Goal: Transaction & Acquisition: Download file/media

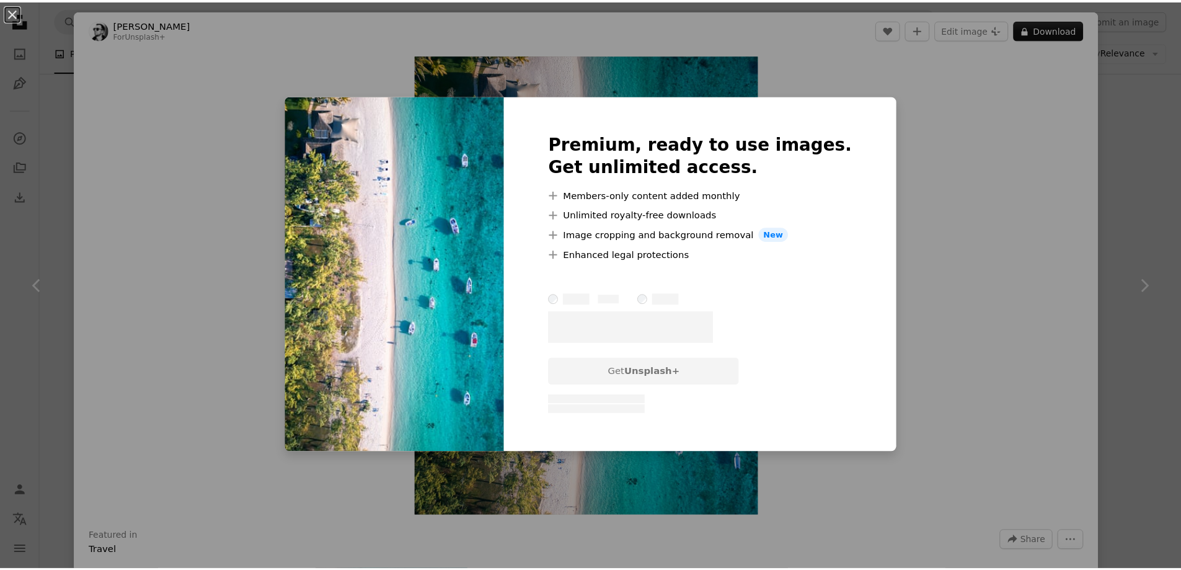
scroll to position [372, 0]
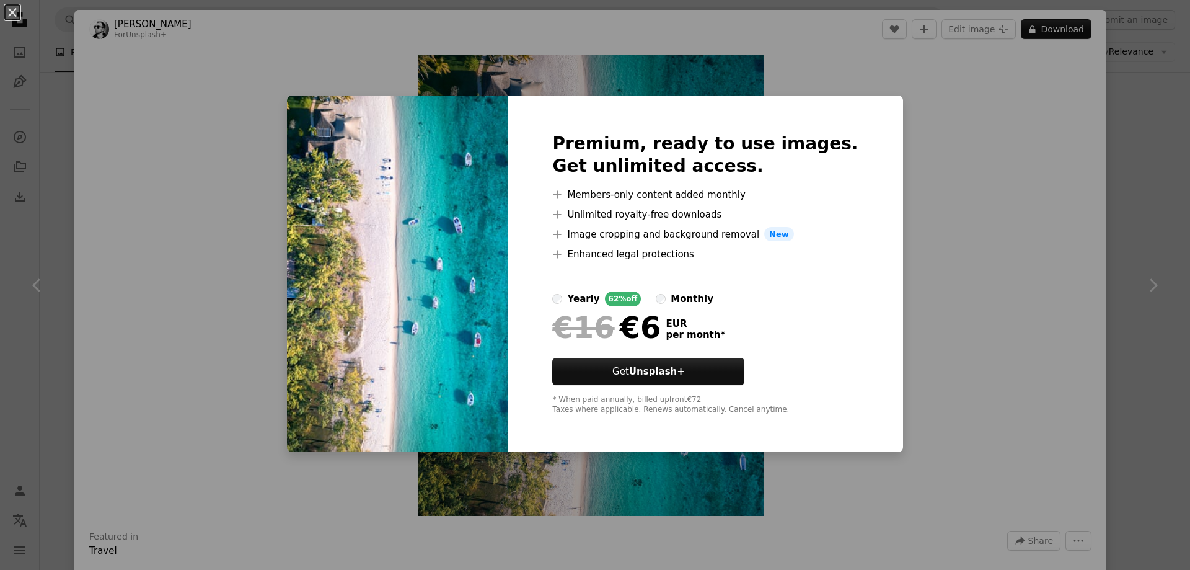
click at [877, 309] on div "An X shape Premium, ready to use images. Get unlimited access. A plus sign Memb…" at bounding box center [595, 285] width 1190 height 570
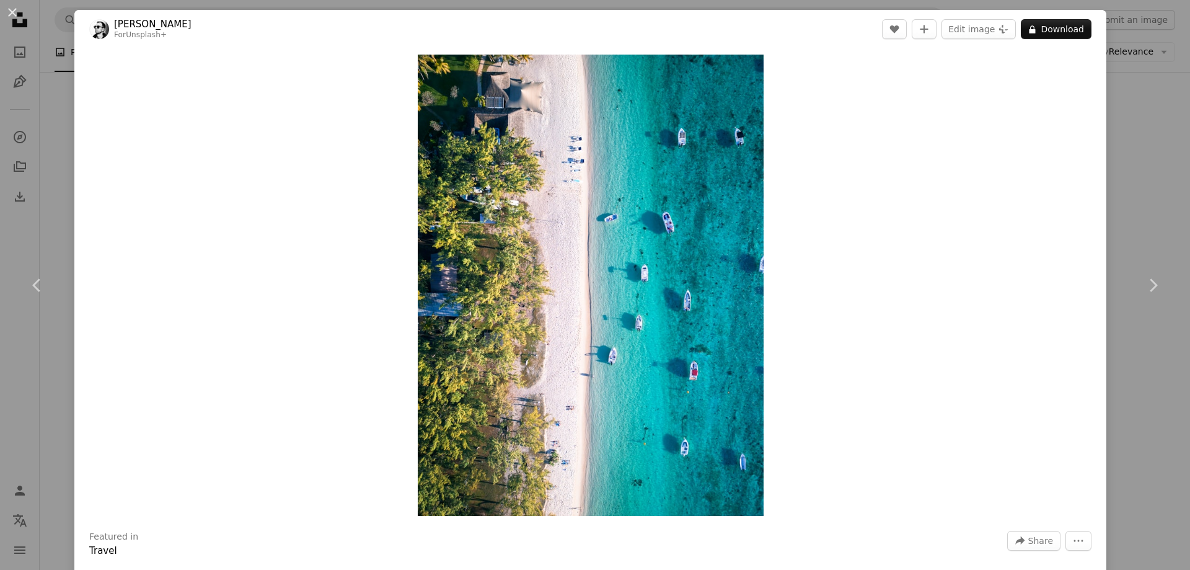
click at [63, 51] on div "An X shape Chevron left Chevron right [PERSON_NAME] For Unsplash+ A heart A plu…" at bounding box center [595, 285] width 1190 height 570
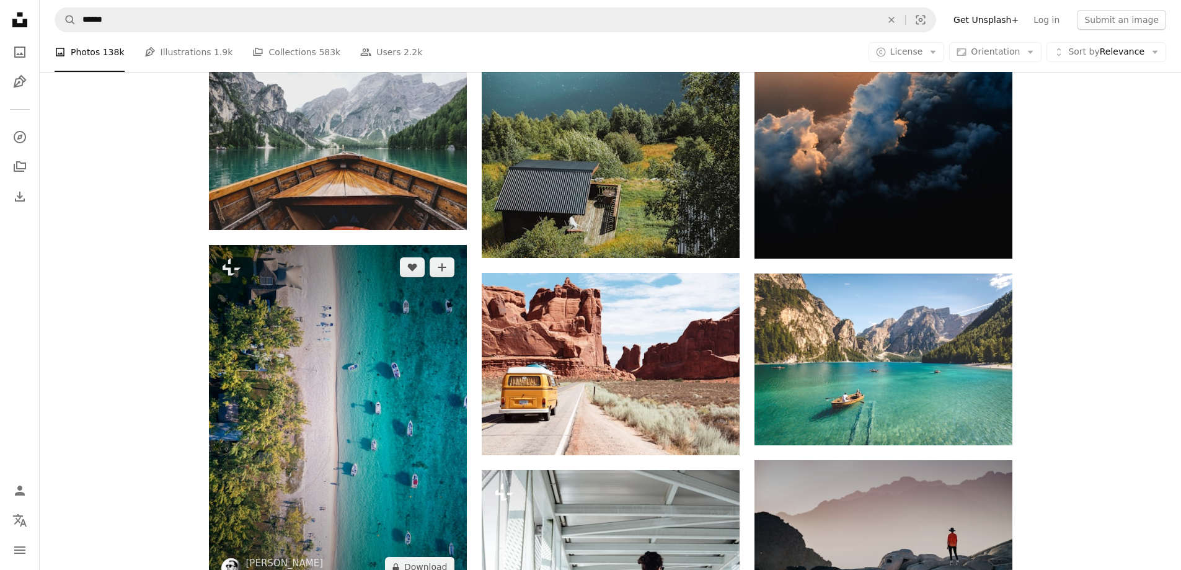
scroll to position [186, 0]
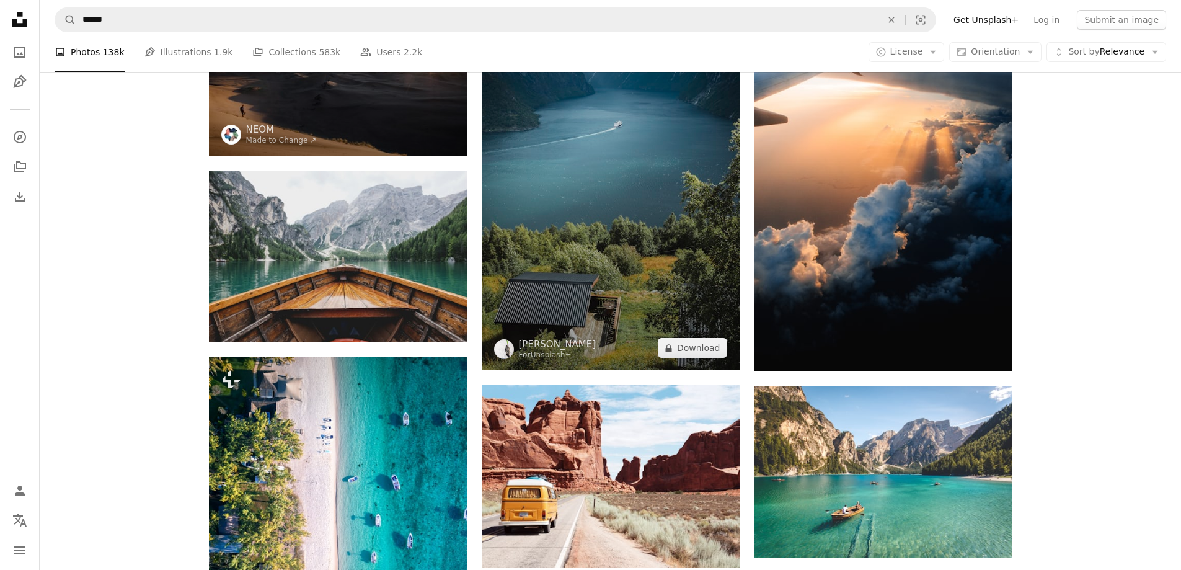
click at [604, 293] on img at bounding box center [611, 177] width 258 height 386
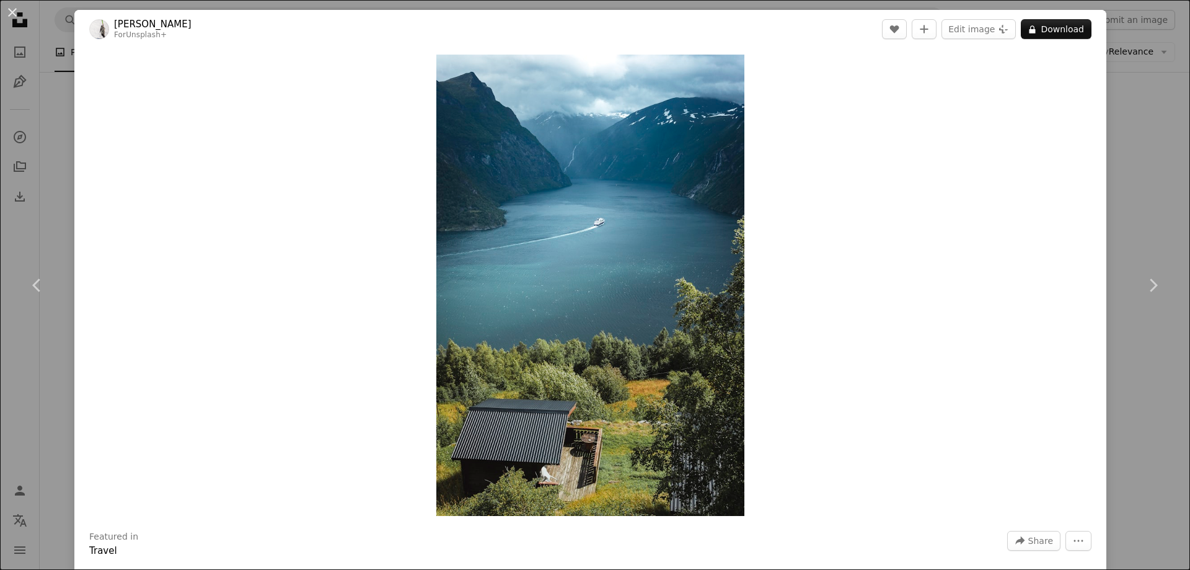
click at [1154, 73] on div "An X shape Chevron left Chevron right [PERSON_NAME] For Unsplash+ A heart A plu…" at bounding box center [595, 285] width 1190 height 570
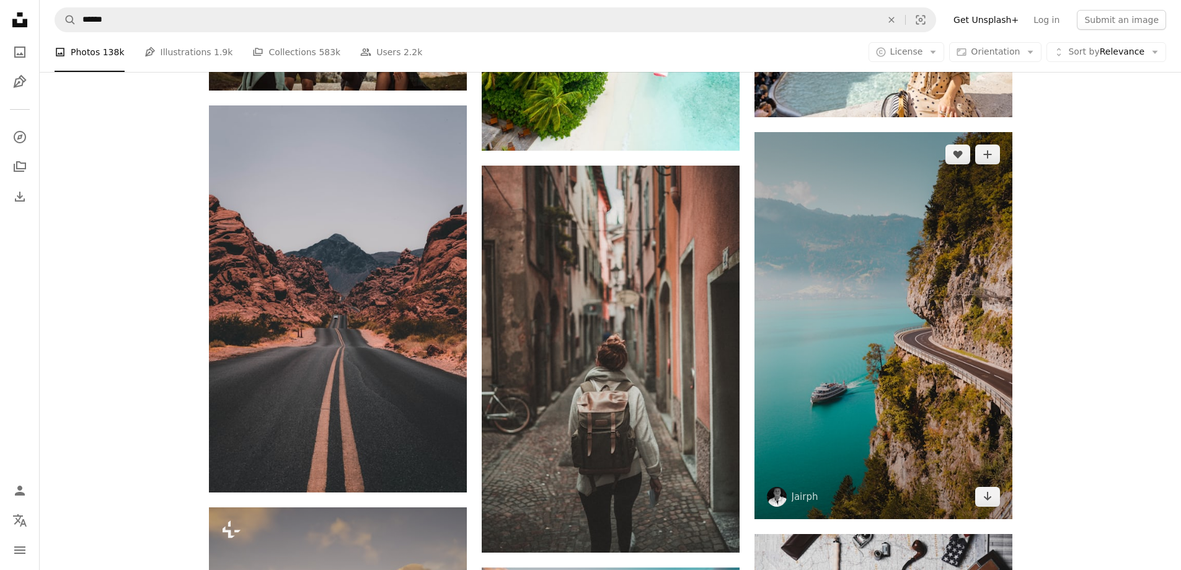
scroll to position [2728, 0]
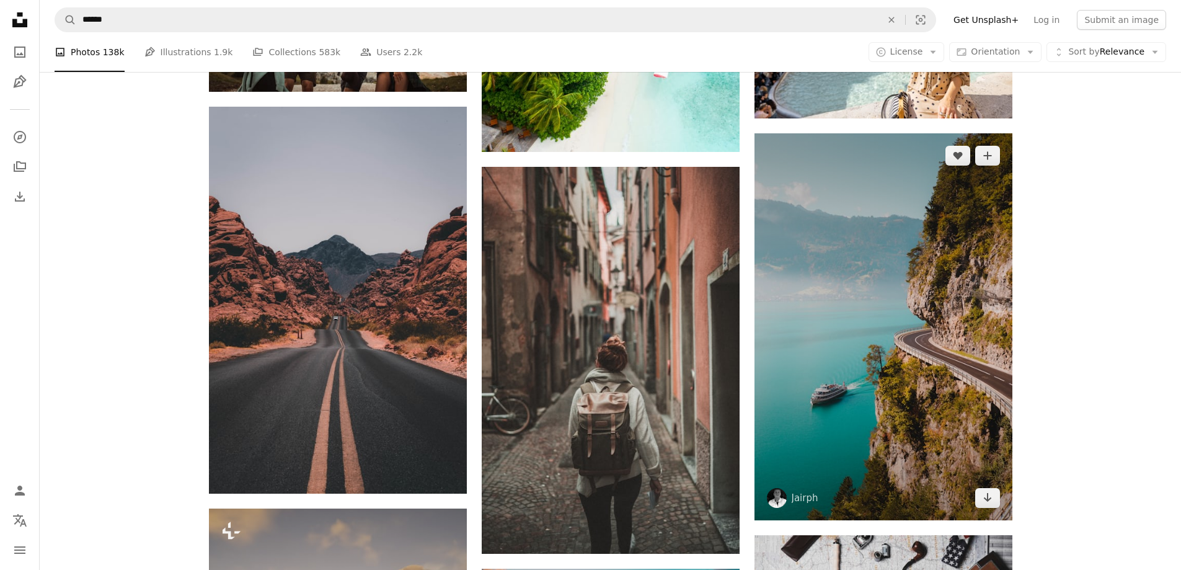
click at [965, 316] on img at bounding box center [883, 326] width 258 height 387
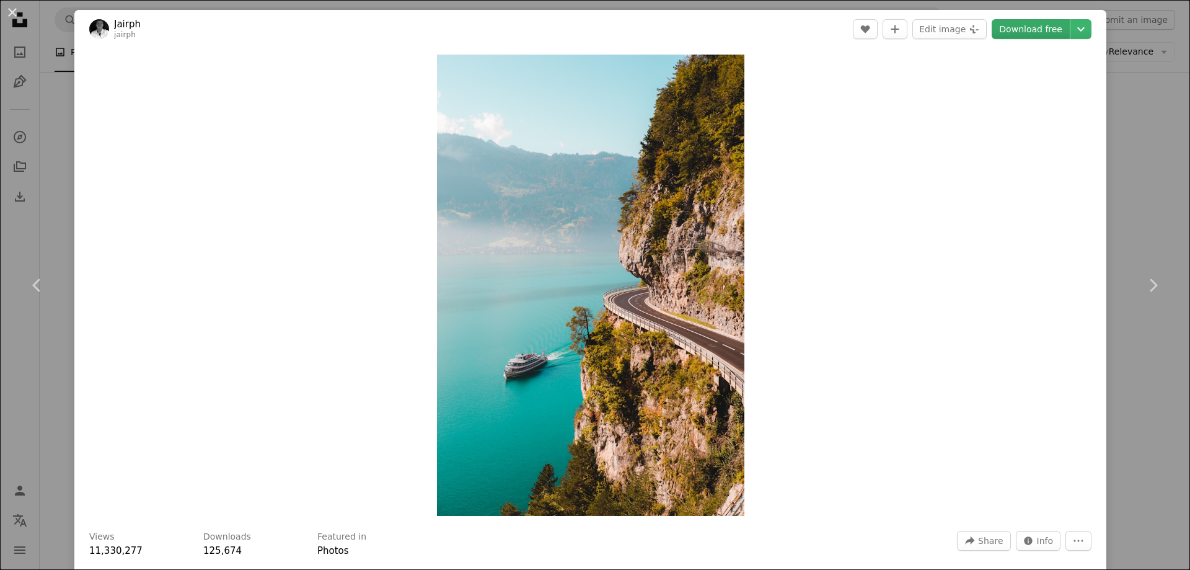
click at [1036, 28] on link "Download free" at bounding box center [1031, 29] width 78 height 20
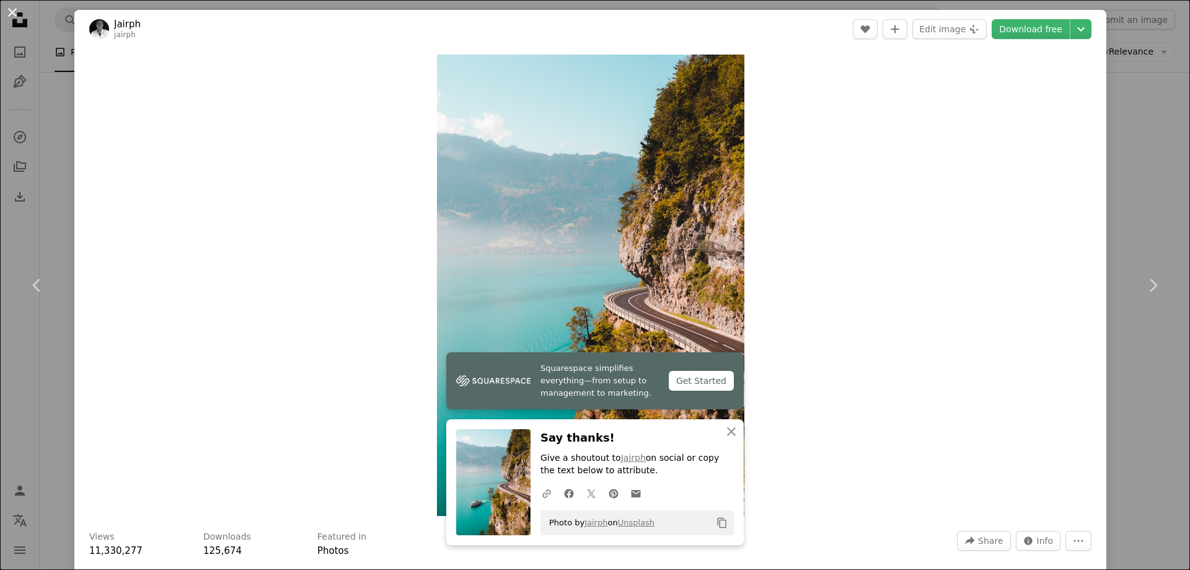
click at [9, 11] on button "An X shape" at bounding box center [12, 12] width 15 height 15
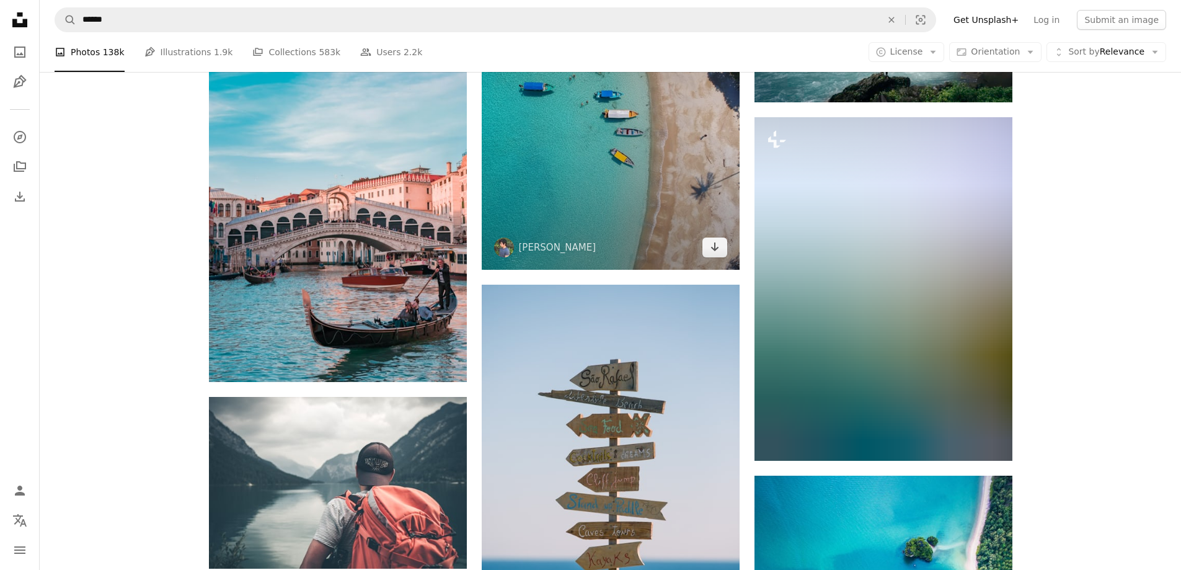
scroll to position [3595, 0]
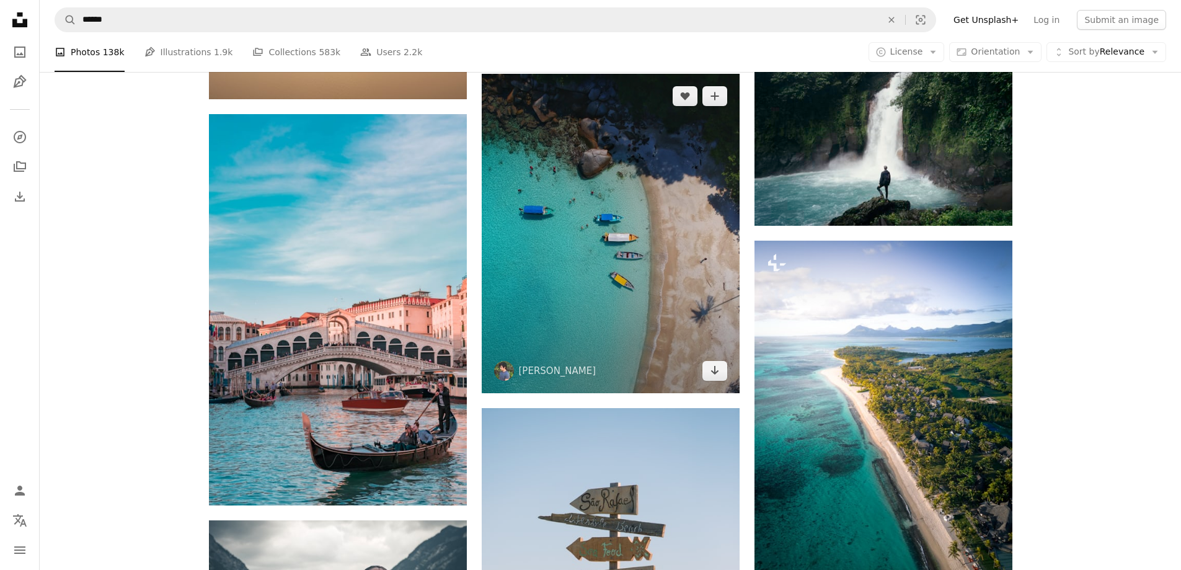
drag, startPoint x: 575, startPoint y: 293, endPoint x: 502, endPoint y: 229, distance: 97.1
click at [502, 229] on img at bounding box center [611, 234] width 258 height 320
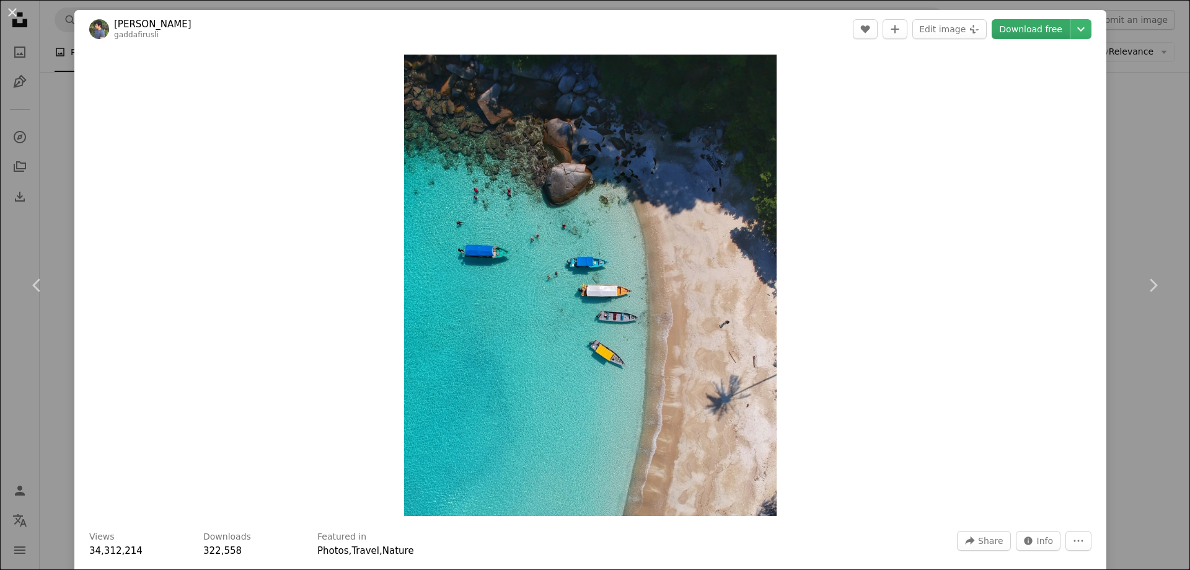
drag, startPoint x: 549, startPoint y: 239, endPoint x: 1037, endPoint y: 28, distance: 532.3
click at [1037, 28] on link "Download free" at bounding box center [1031, 29] width 78 height 20
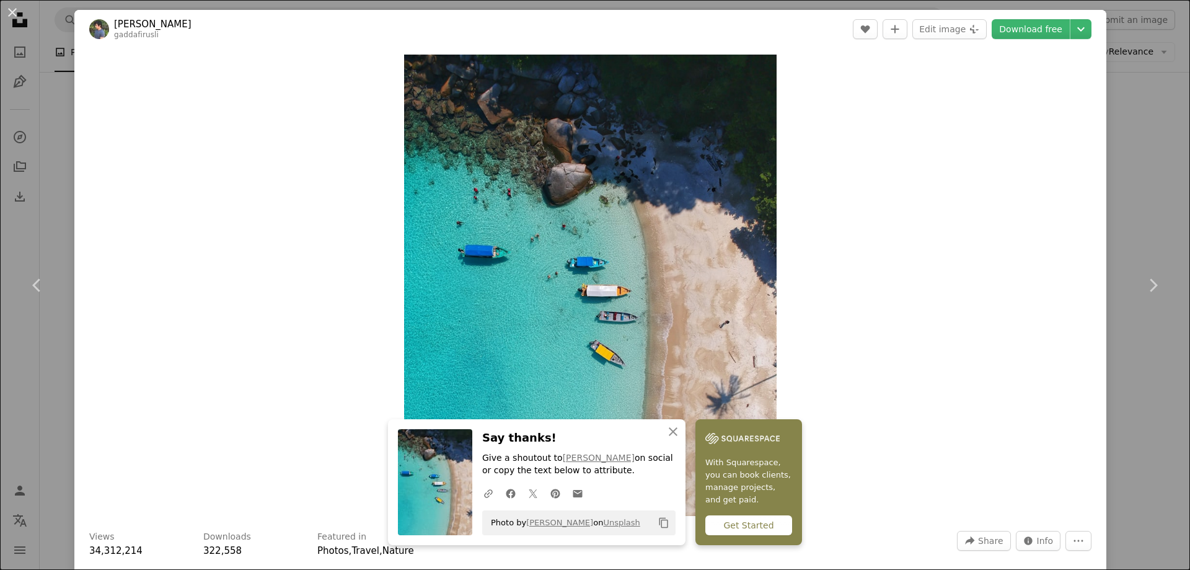
click at [17, 12] on button "An X shape" at bounding box center [12, 12] width 15 height 15
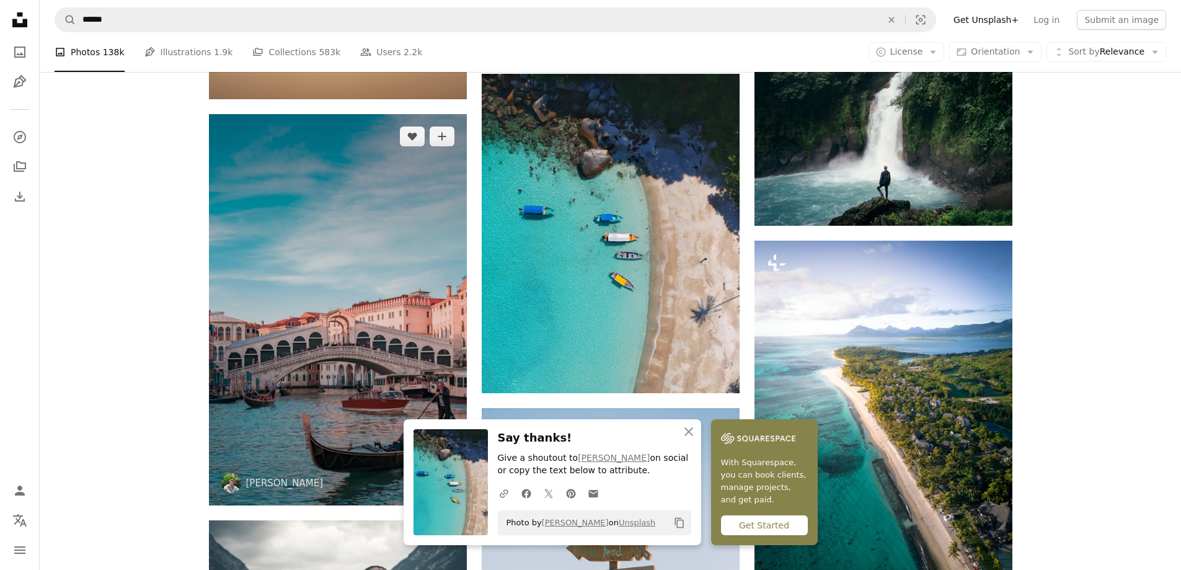
scroll to position [3781, 0]
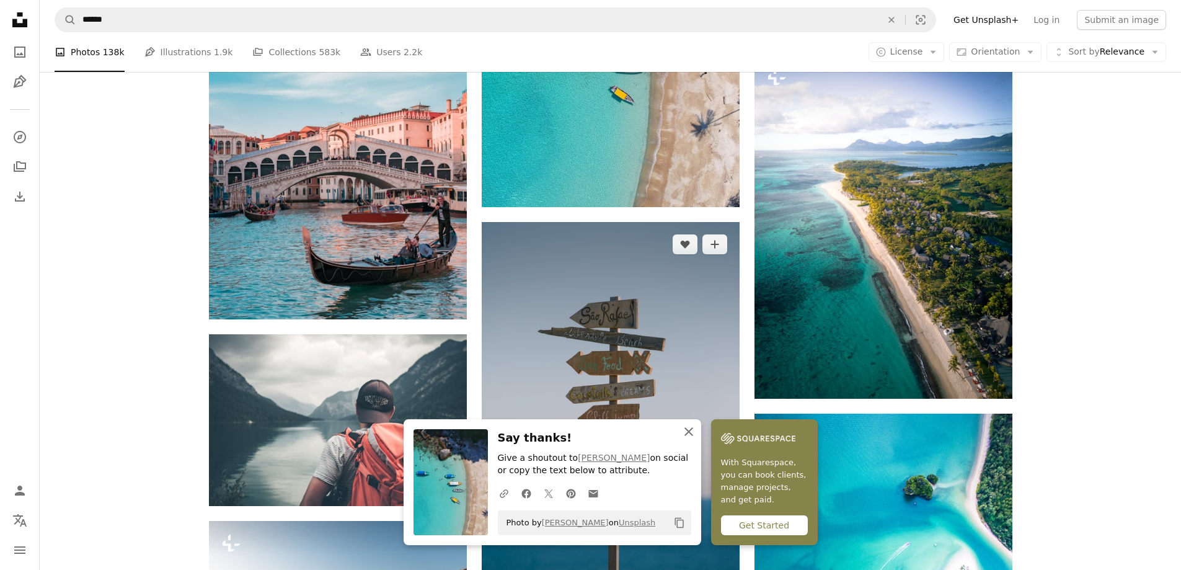
drag, startPoint x: 686, startPoint y: 432, endPoint x: 670, endPoint y: 407, distance: 30.1
click at [686, 432] on icon "An X shape" at bounding box center [688, 431] width 15 height 15
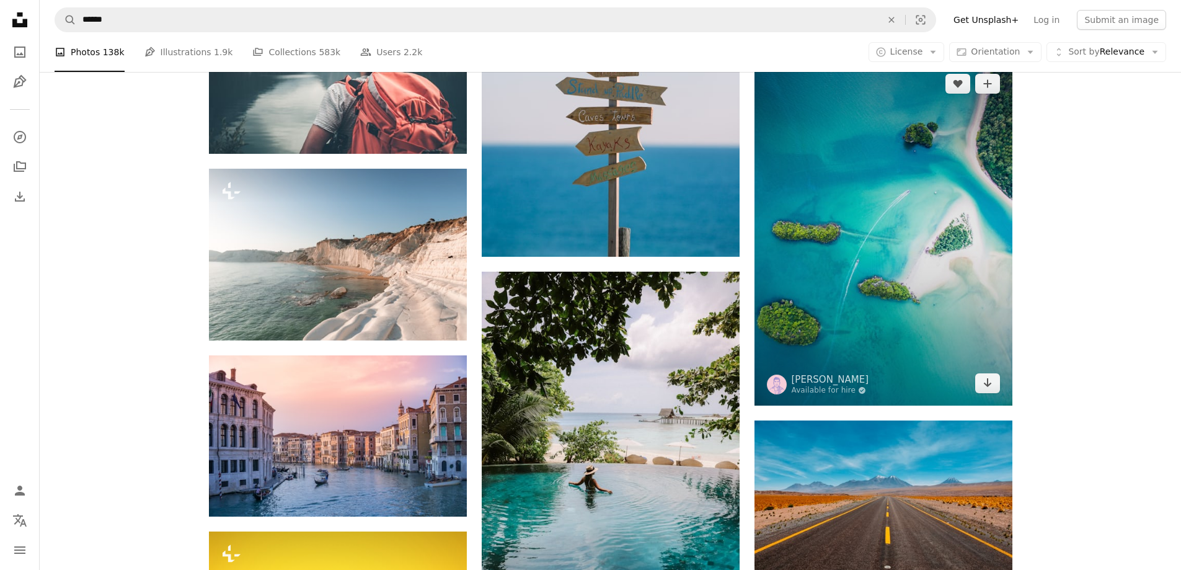
scroll to position [4153, 0]
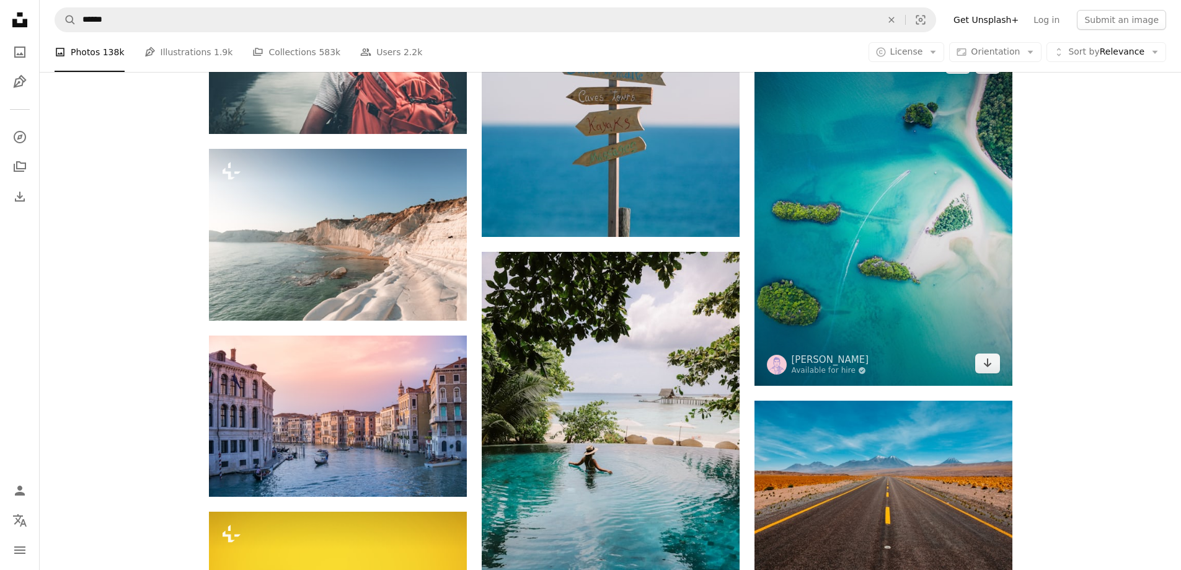
click at [969, 259] on img at bounding box center [883, 214] width 258 height 344
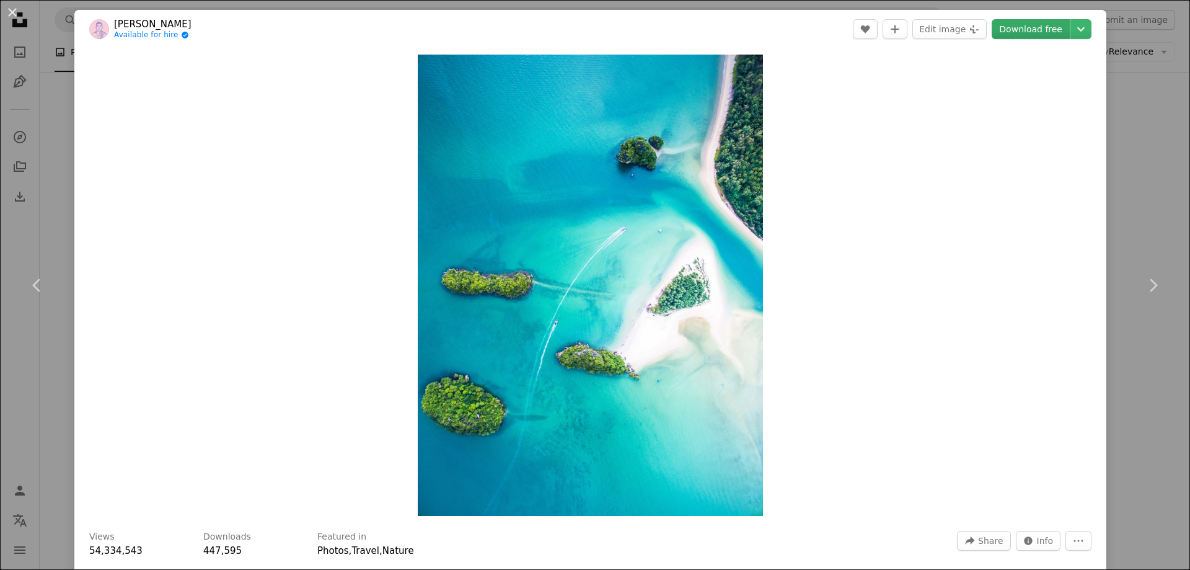
click at [1029, 37] on link "Download free" at bounding box center [1031, 29] width 78 height 20
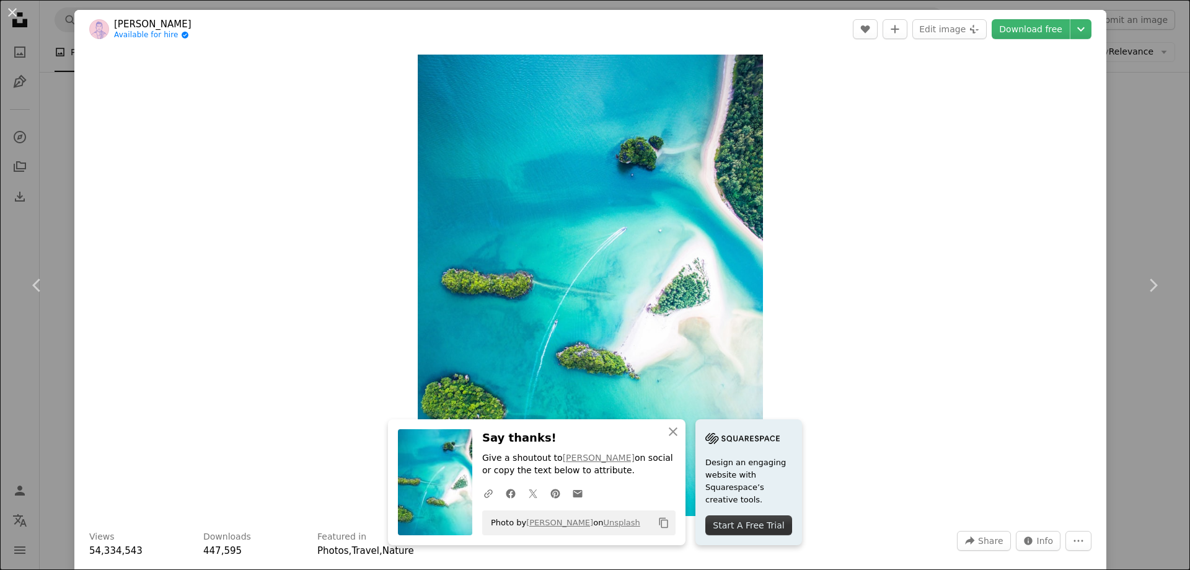
click at [12, 10] on button "An X shape" at bounding box center [12, 12] width 15 height 15
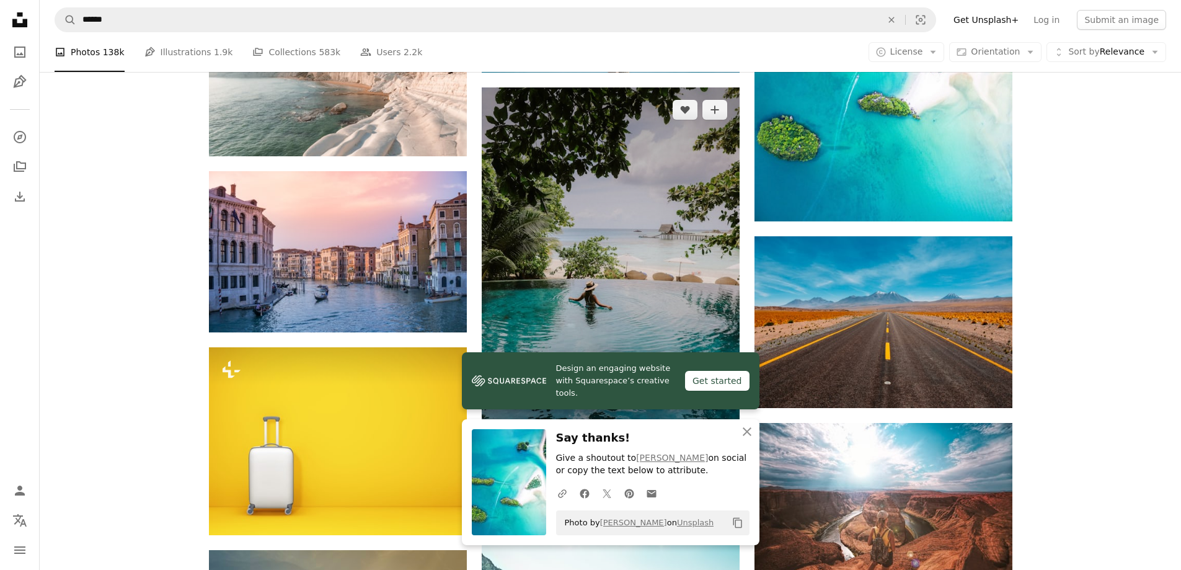
scroll to position [4339, 0]
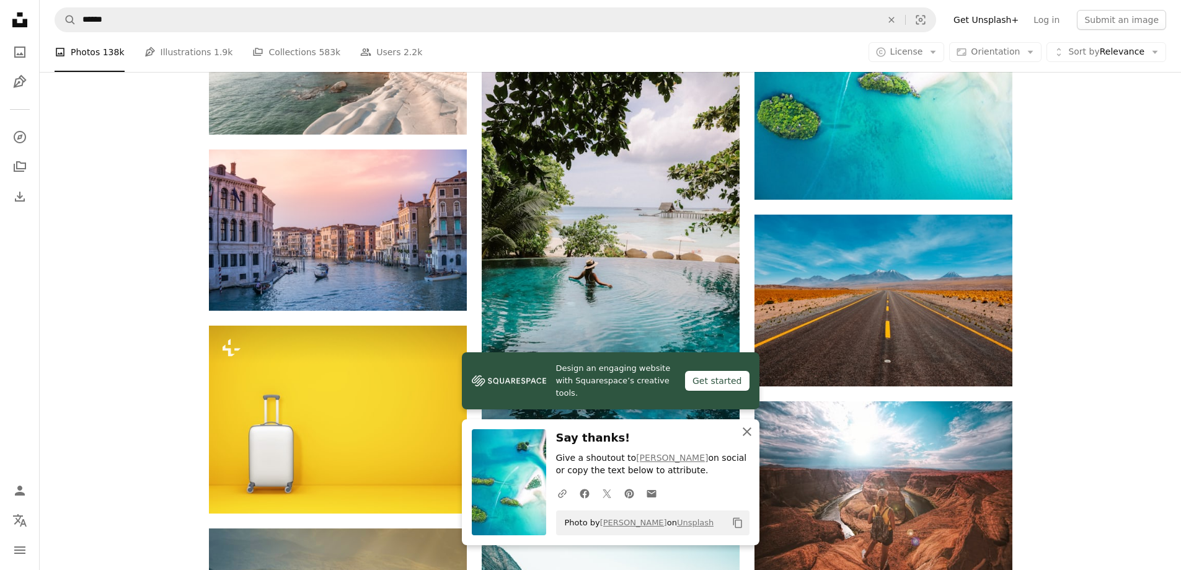
click at [742, 432] on icon "An X shape" at bounding box center [747, 431] width 15 height 15
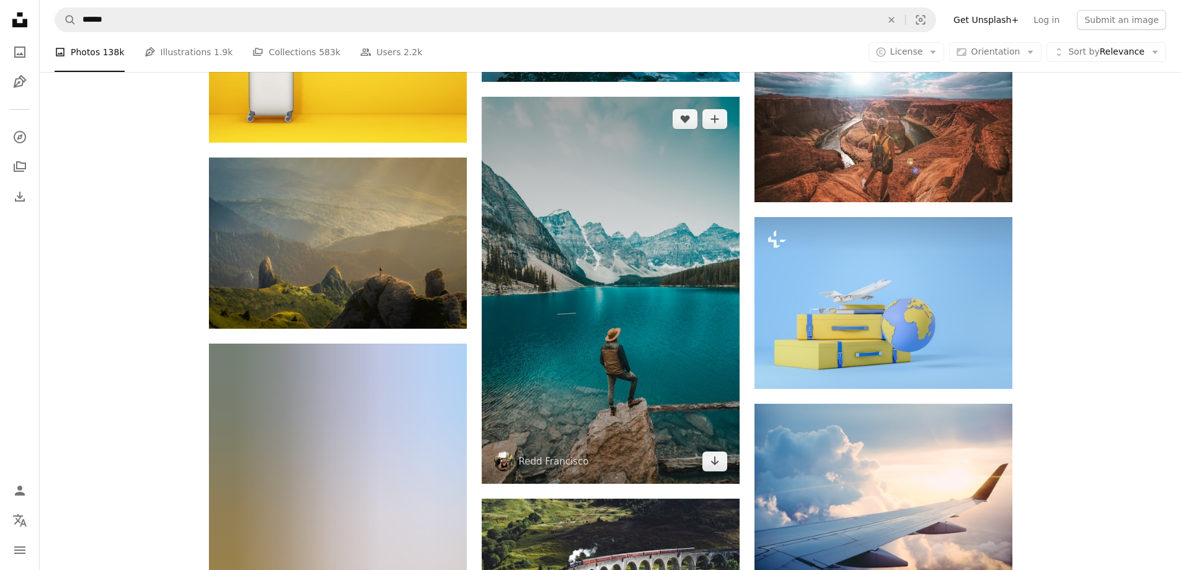
scroll to position [4711, 0]
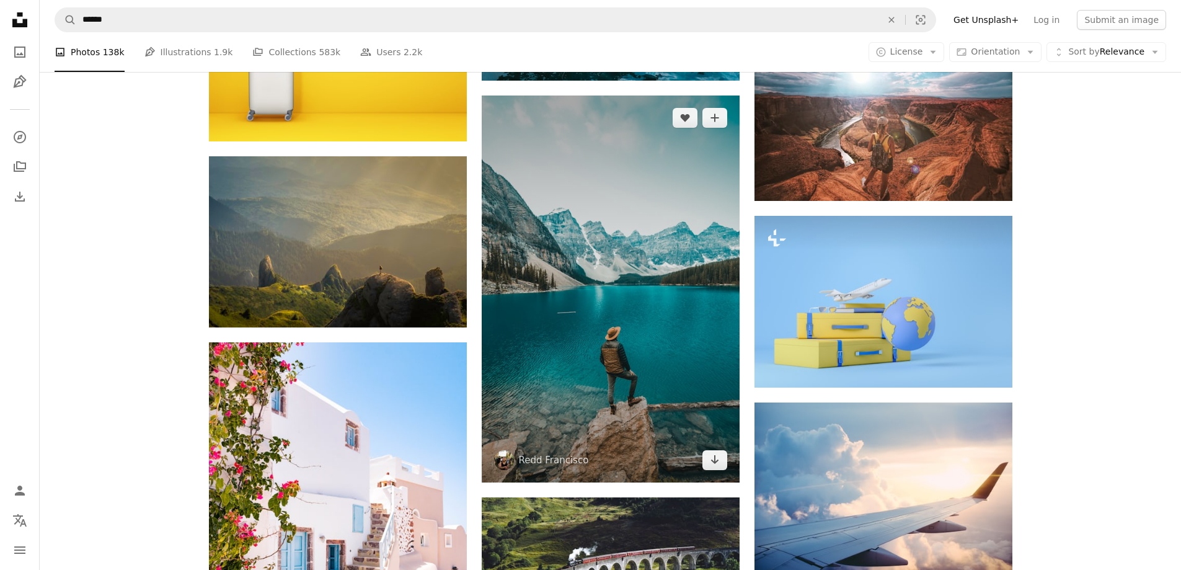
drag, startPoint x: 606, startPoint y: 297, endPoint x: 542, endPoint y: 301, distance: 63.3
click at [542, 301] on img at bounding box center [611, 288] width 258 height 386
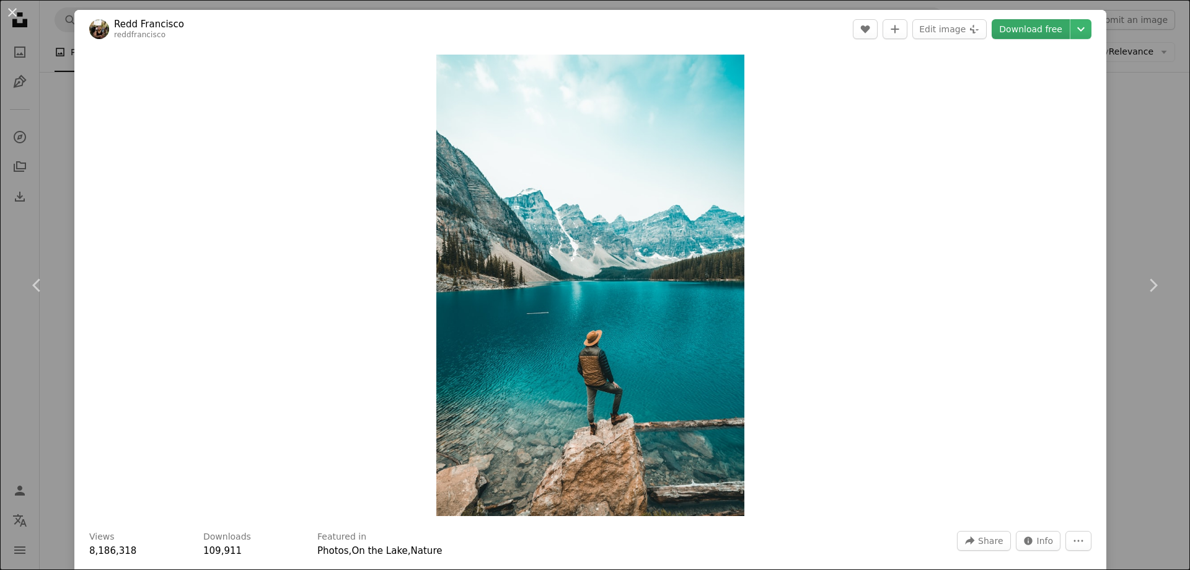
click at [1022, 30] on link "Download free" at bounding box center [1031, 29] width 78 height 20
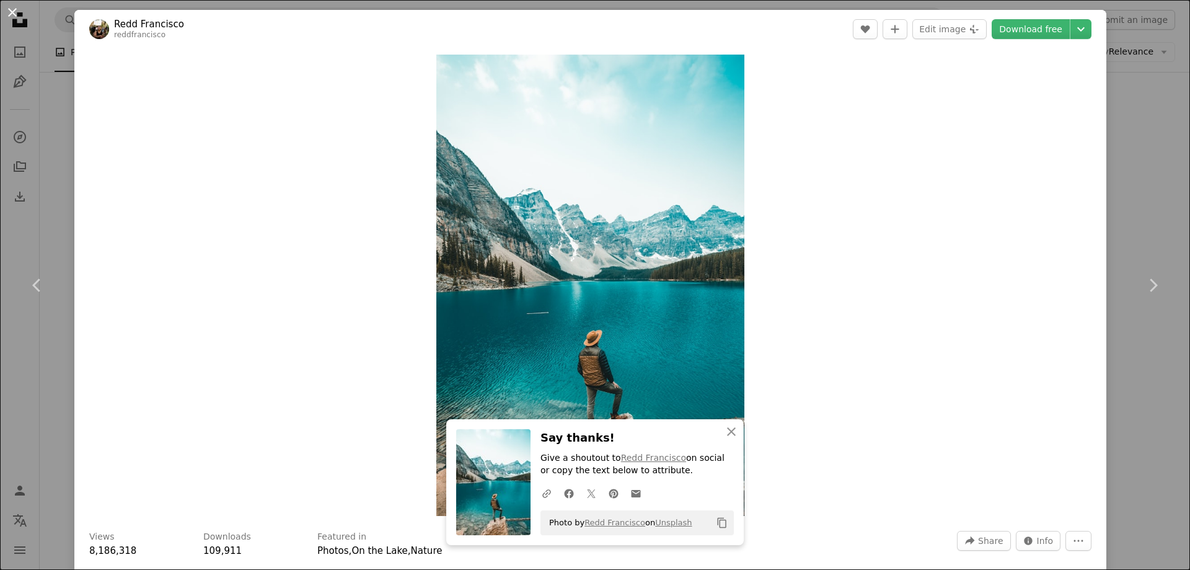
click at [20, 13] on button "An X shape" at bounding box center [12, 12] width 15 height 15
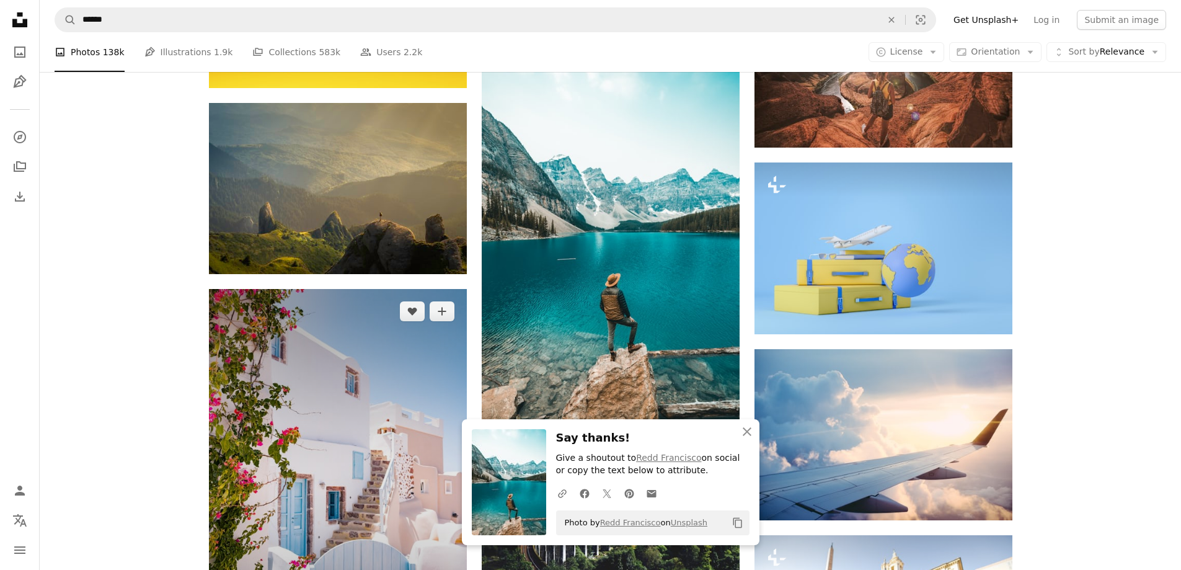
scroll to position [4959, 0]
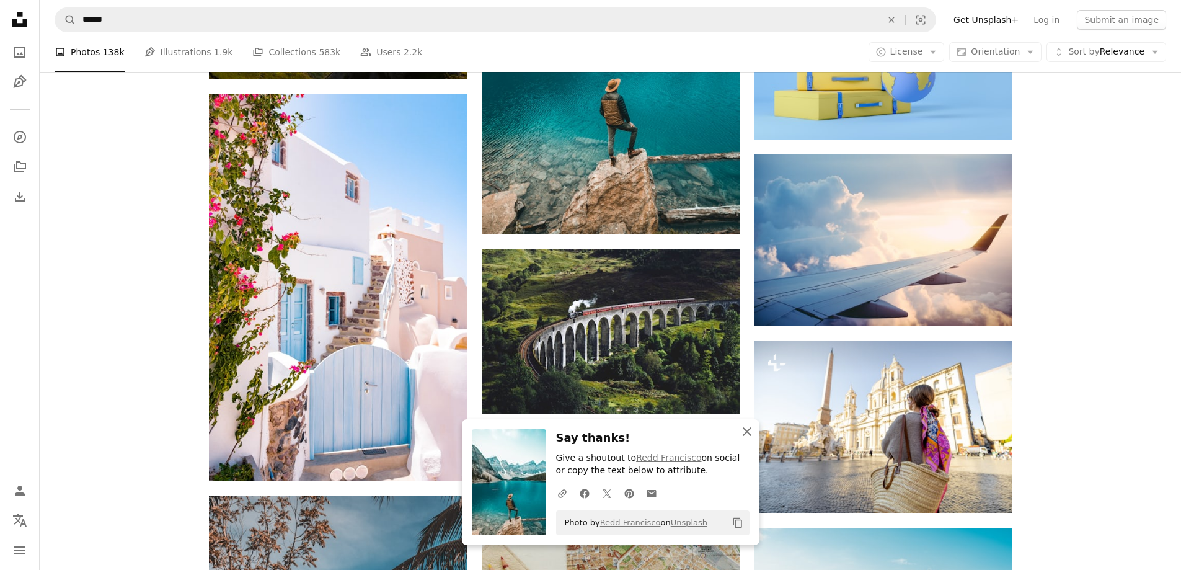
click at [746, 430] on icon "button" at bounding box center [747, 431] width 9 height 9
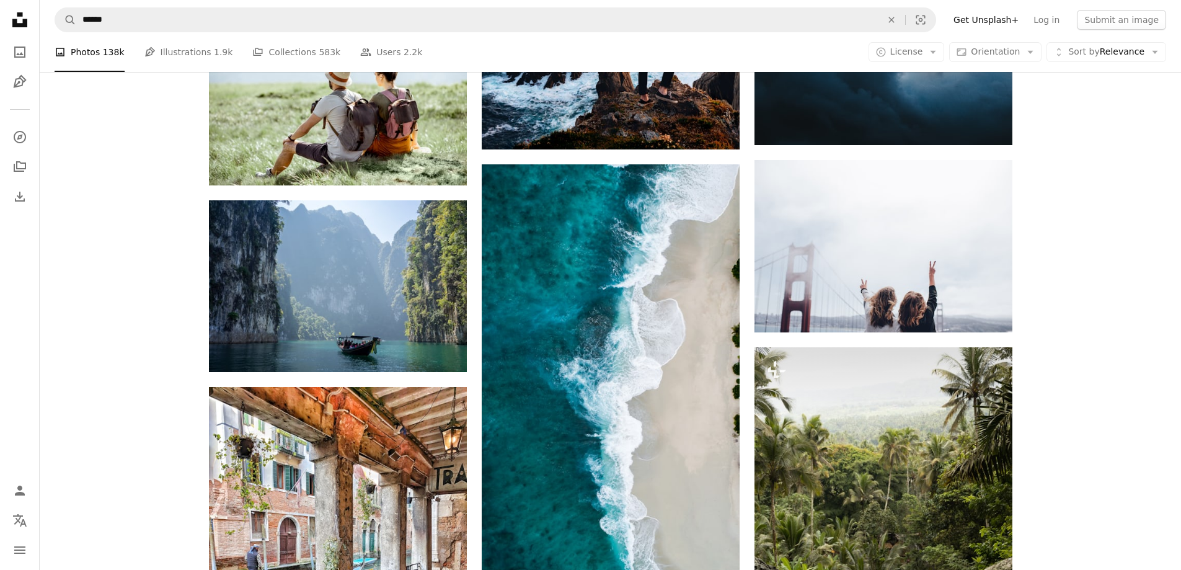
scroll to position [6943, 0]
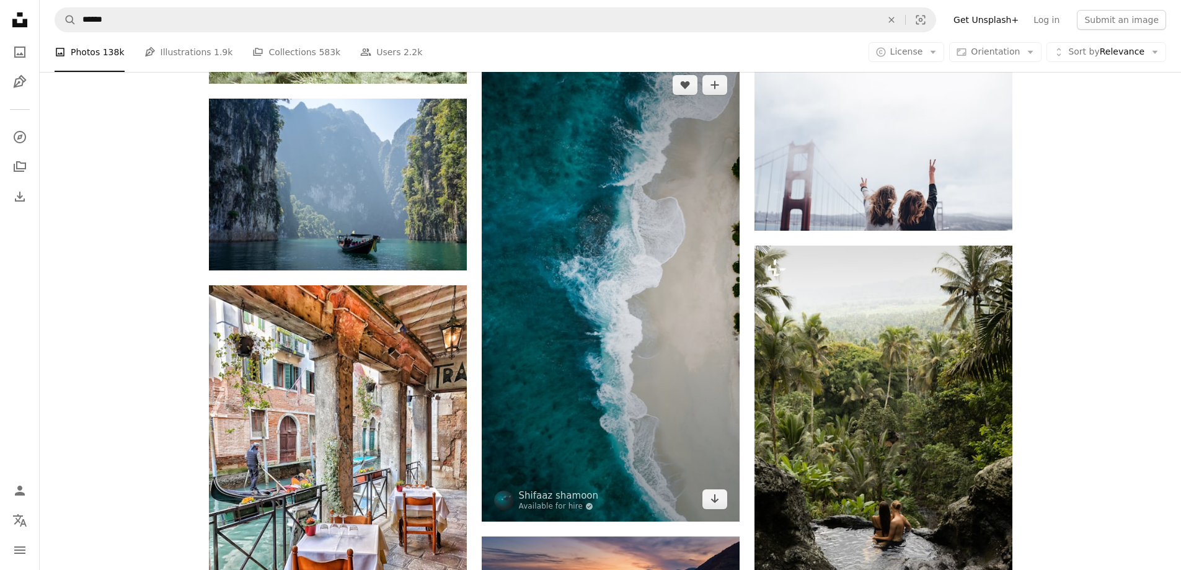
click at [590, 424] on img at bounding box center [611, 292] width 258 height 459
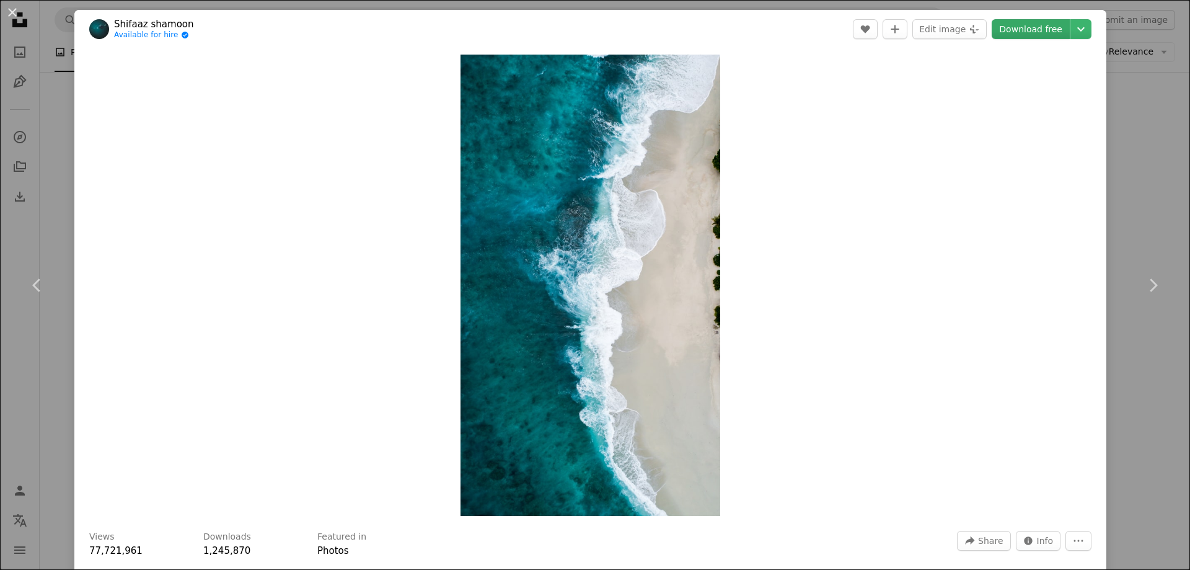
click at [1019, 37] on link "Download free" at bounding box center [1031, 29] width 78 height 20
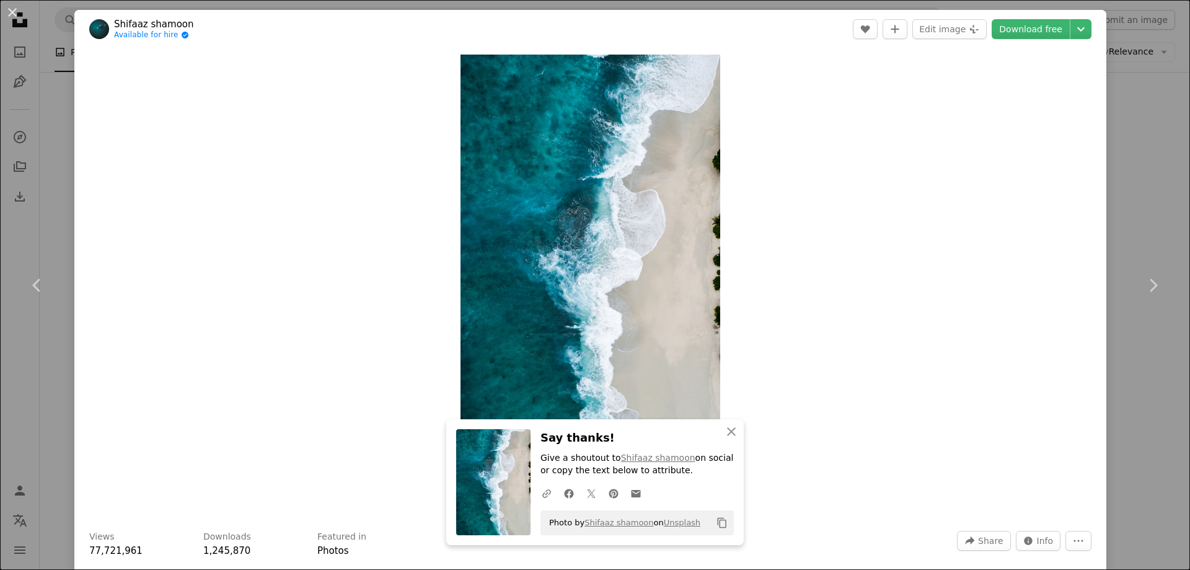
drag, startPoint x: 30, startPoint y: 21, endPoint x: 20, endPoint y: 19, distance: 10.1
click at [22, 20] on div "An X shape Chevron left Chevron right Shifaaz [PERSON_NAME] Available for hire …" at bounding box center [595, 285] width 1190 height 570
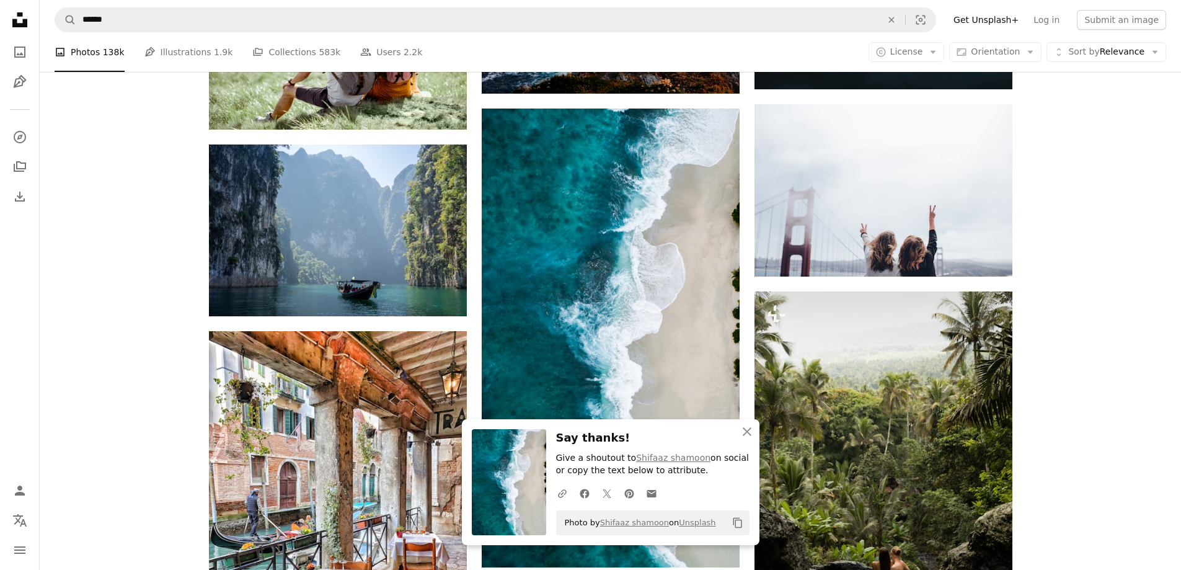
scroll to position [6819, 0]
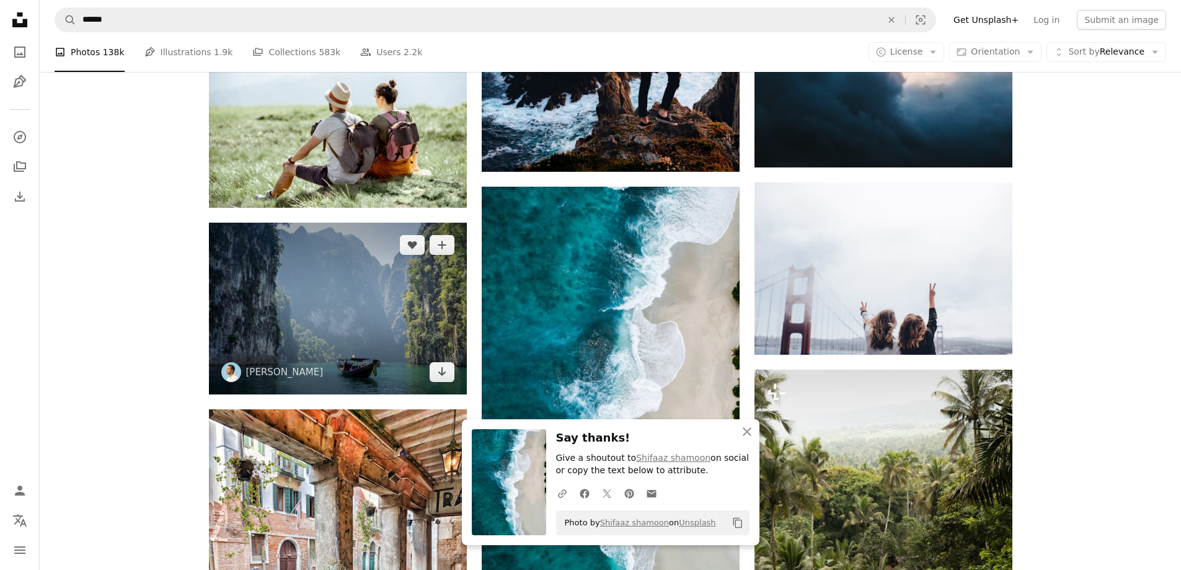
click at [302, 282] on img at bounding box center [338, 309] width 258 height 172
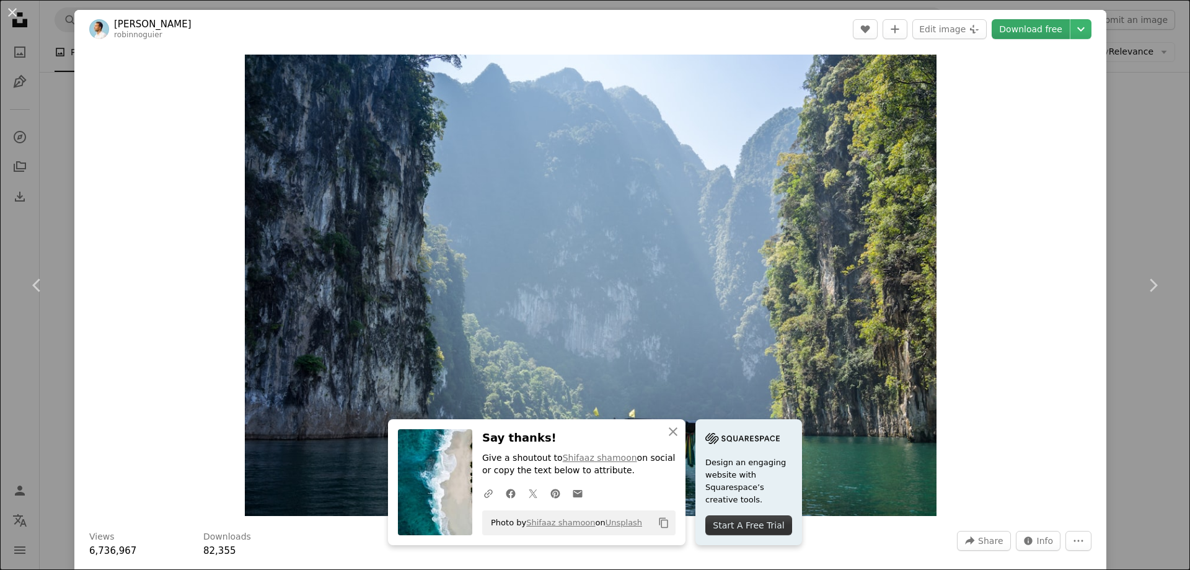
click at [1050, 27] on link "Download free" at bounding box center [1031, 29] width 78 height 20
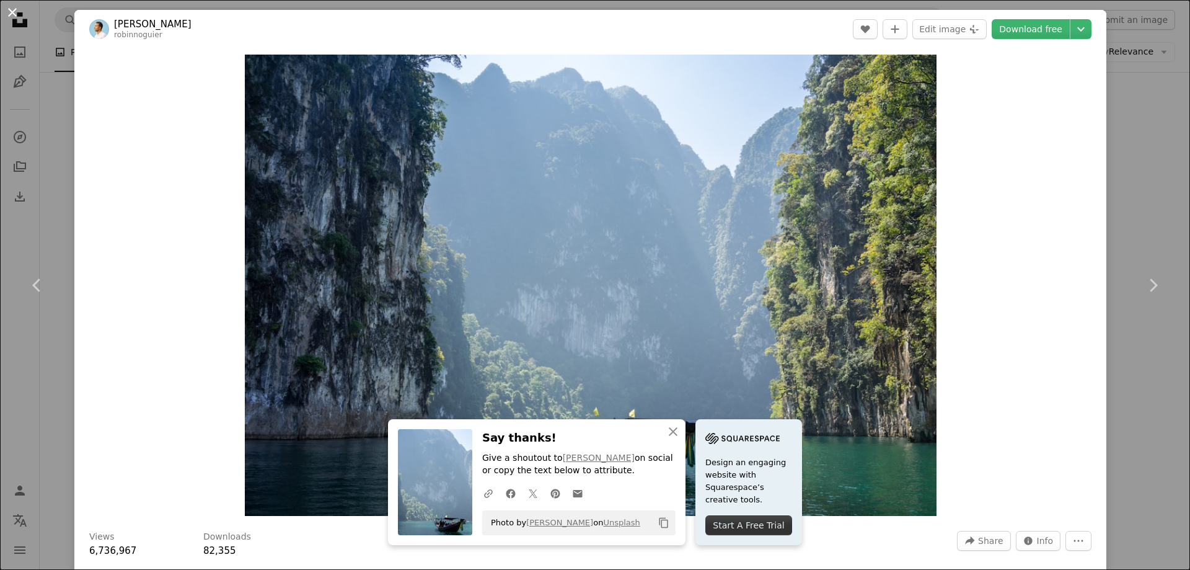
click at [16, 17] on button "An X shape" at bounding box center [12, 12] width 15 height 15
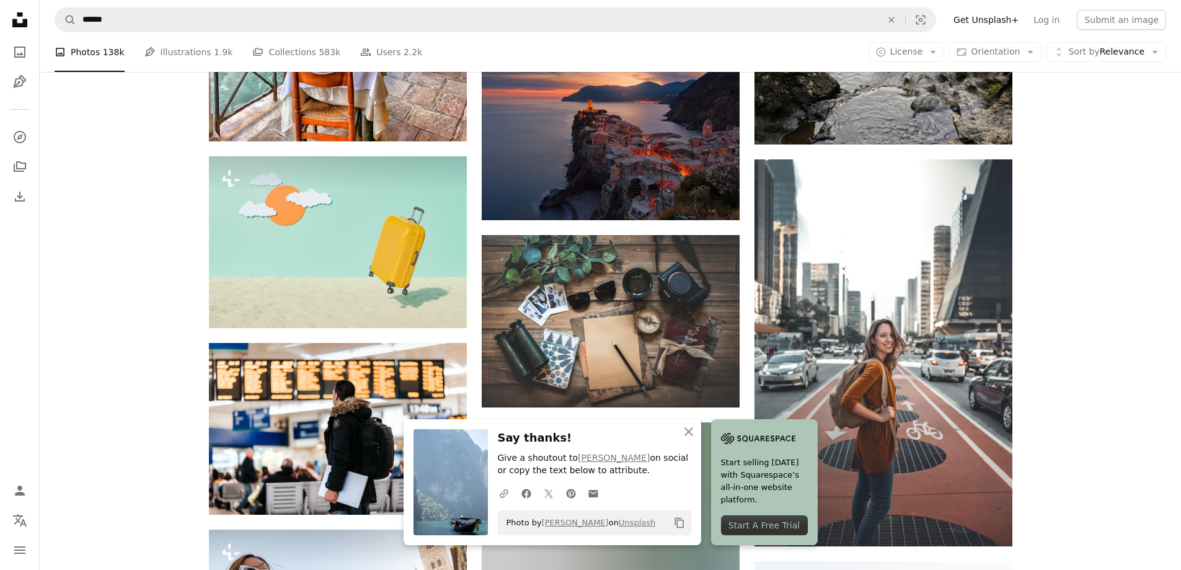
scroll to position [7439, 0]
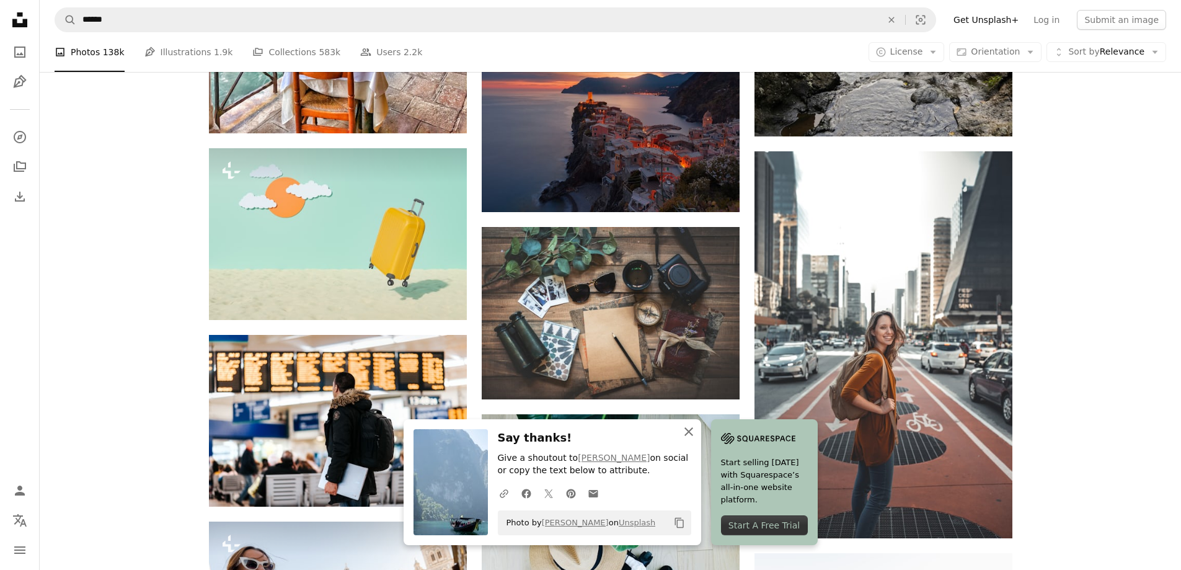
click at [691, 433] on icon "button" at bounding box center [688, 431] width 9 height 9
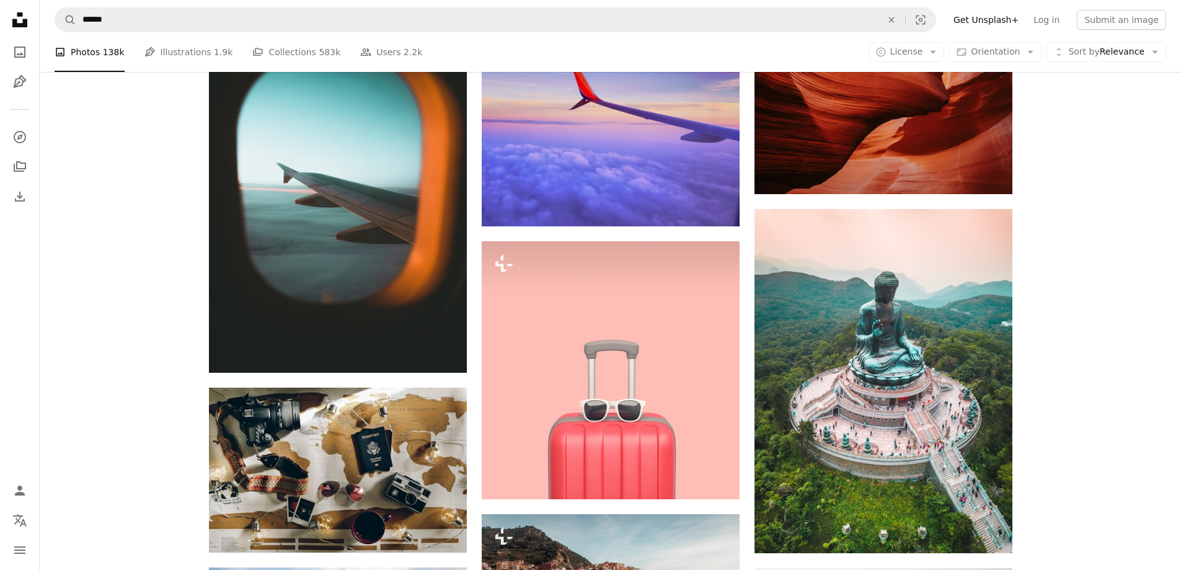
scroll to position [9609, 0]
